Goal: Transaction & Acquisition: Purchase product/service

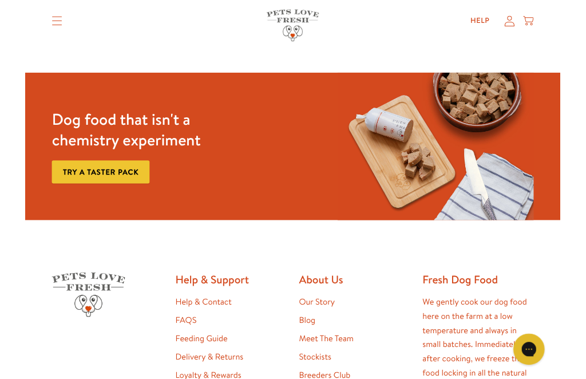
scroll to position [1812, 0]
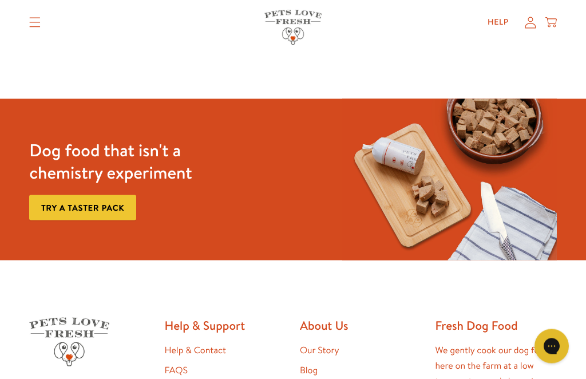
click at [112, 195] on link "Try a taster pack" at bounding box center [82, 208] width 107 height 26
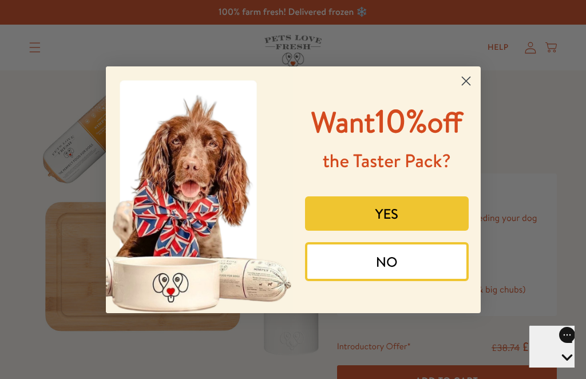
click at [398, 231] on button "YES" at bounding box center [387, 213] width 164 height 34
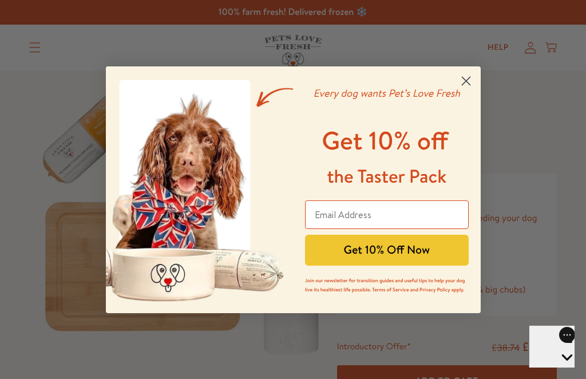
click at [330, 221] on input "Email Address" at bounding box center [387, 214] width 164 height 29
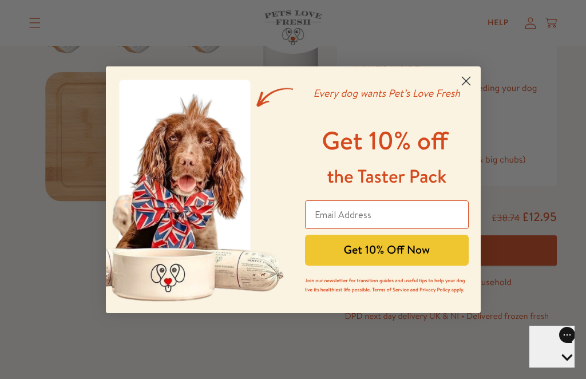
click at [326, 218] on input "Email Address" at bounding box center [387, 214] width 164 height 29
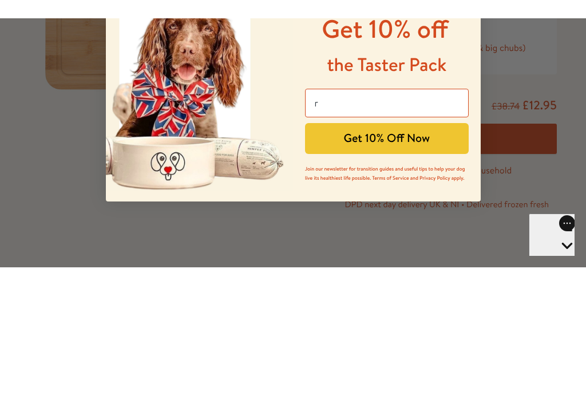
scroll to position [0, 0]
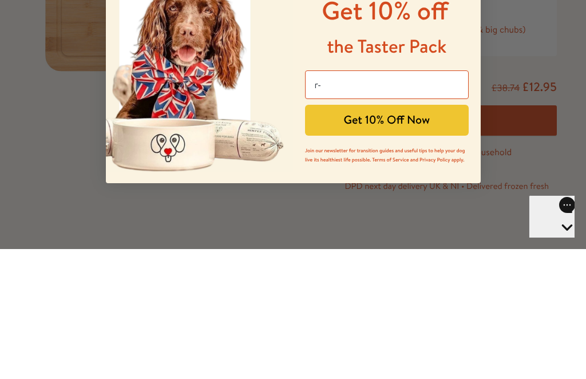
type input "r"
type input "_"
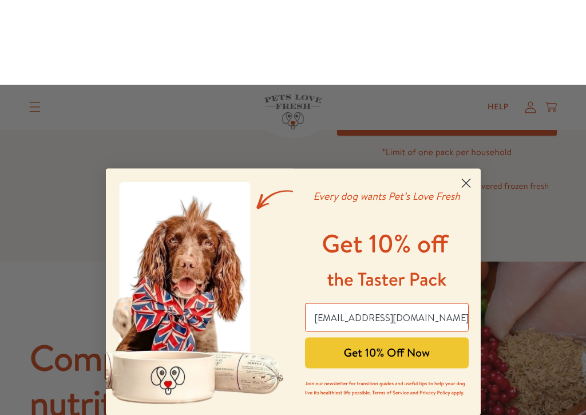
scroll to position [345, 0]
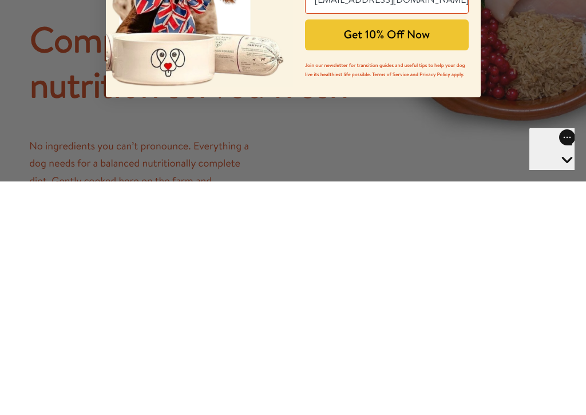
type input "r_bonham@hotmail.co.uk"
click at [390, 253] on button "Get 10% Off Now" at bounding box center [387, 268] width 164 height 31
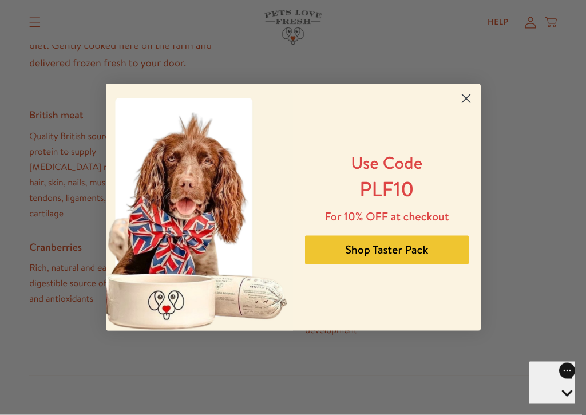
scroll to position [715, 0]
click at [392, 254] on button "Shop Taster Pack" at bounding box center [387, 250] width 164 height 29
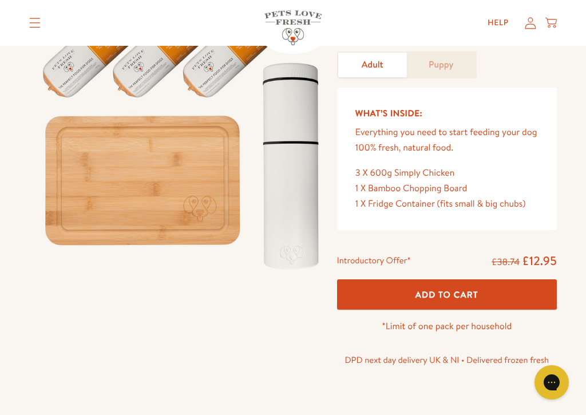
click at [452, 297] on span "Add To Cart" at bounding box center [446, 294] width 63 height 12
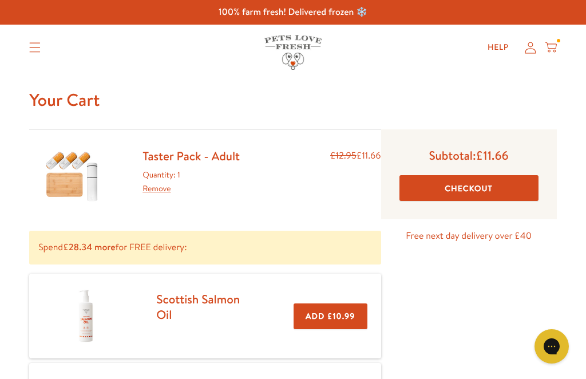
click at [470, 197] on button "Checkout" at bounding box center [468, 188] width 139 height 26
